Goal: Transaction & Acquisition: Purchase product/service

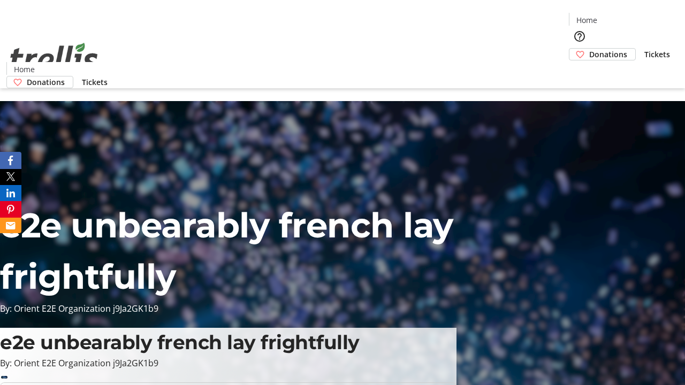
click at [589, 49] on span "Donations" at bounding box center [608, 54] width 38 height 11
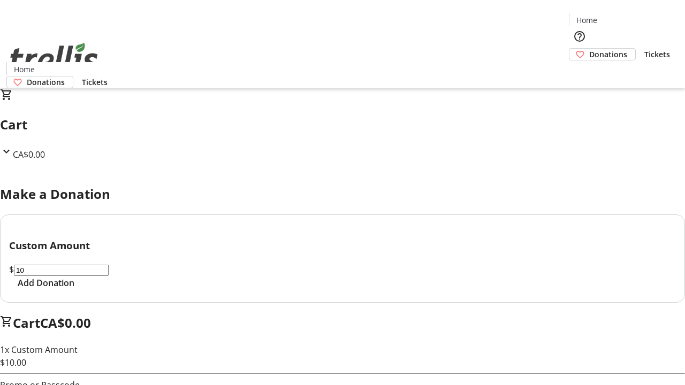
select select "CA"
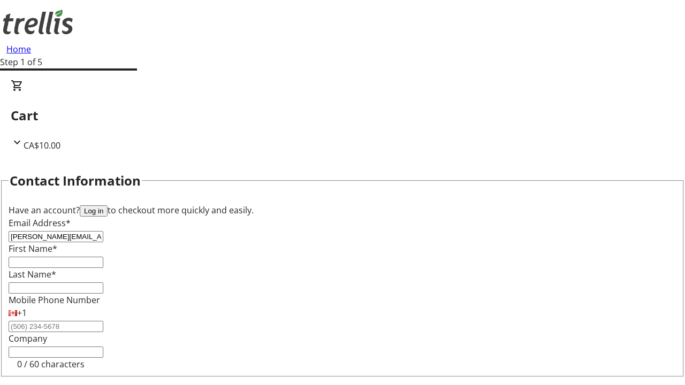
type input "[PERSON_NAME][EMAIL_ADDRESS][DOMAIN_NAME]"
type input "[PERSON_NAME]"
type input "Dare"
type input "[STREET_ADDRESS][PERSON_NAME]"
type input "Kelowna"
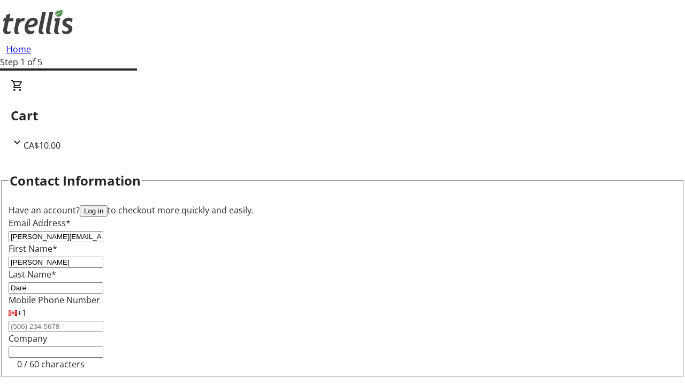
select select "BC"
type input "Kelowna"
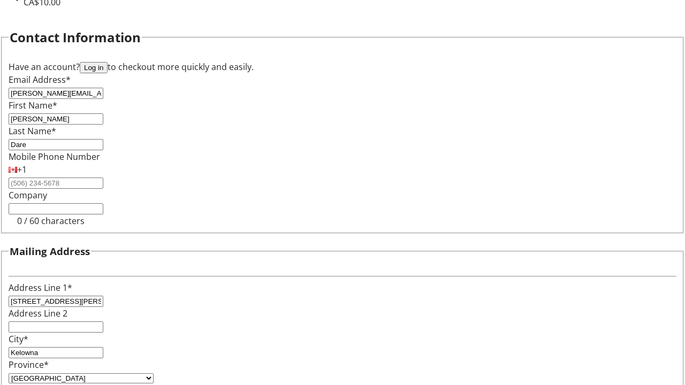
type input "V1Y 0C2"
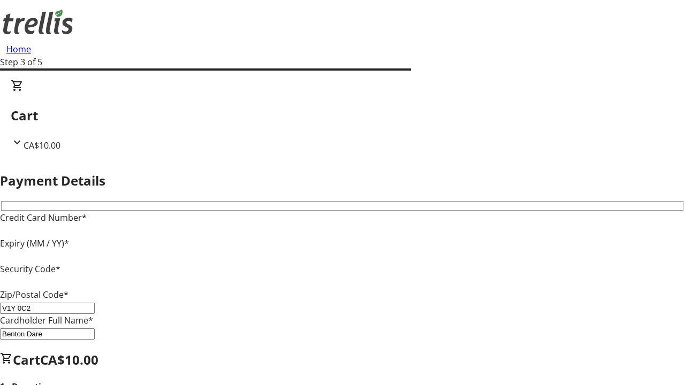
type input "V1Y 0C2"
